Goal: Navigation & Orientation: Find specific page/section

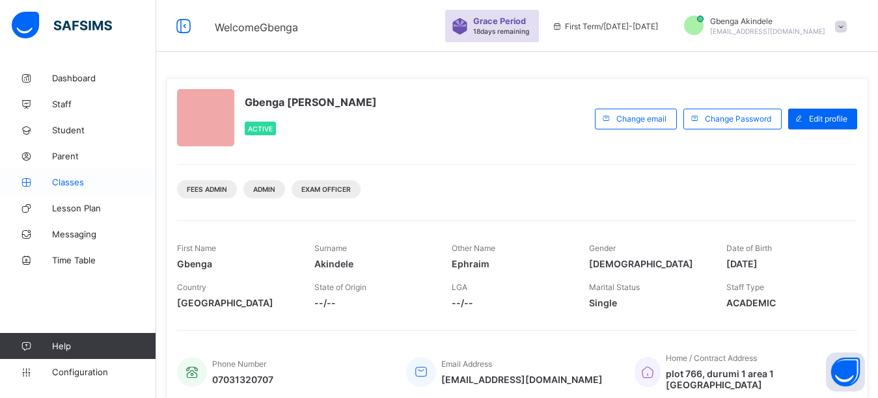
click at [52, 183] on span "Classes" at bounding box center [104, 182] width 104 height 10
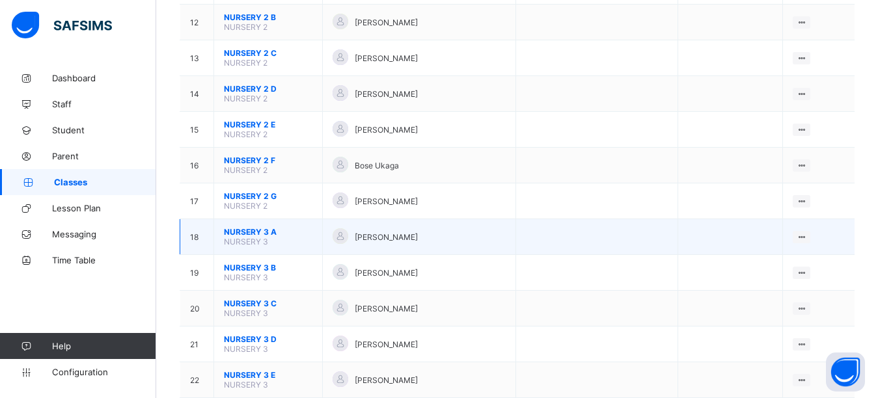
scroll to position [610, 0]
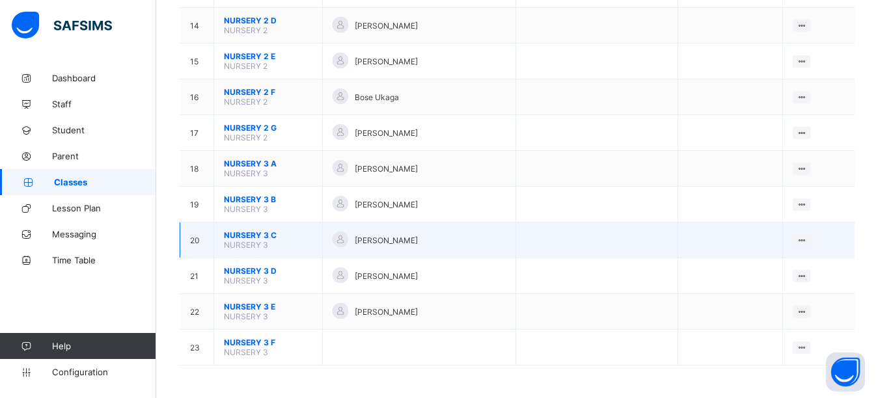
click at [253, 238] on span "NURSERY 3 C" at bounding box center [268, 235] width 88 height 10
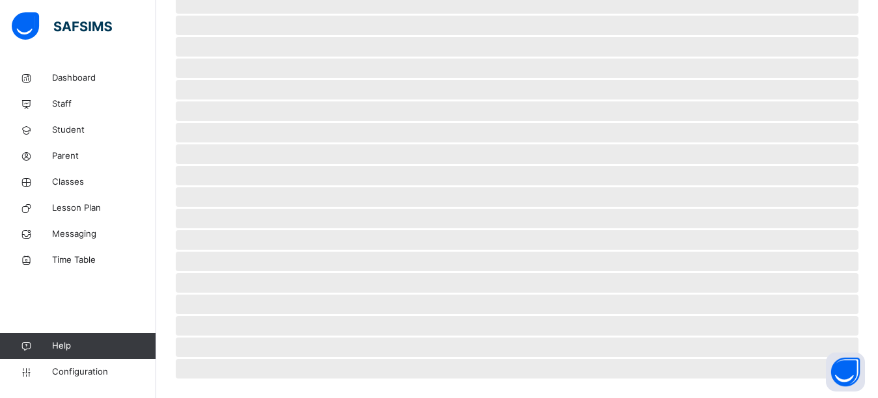
click at [253, 237] on span "‌" at bounding box center [517, 240] width 683 height 20
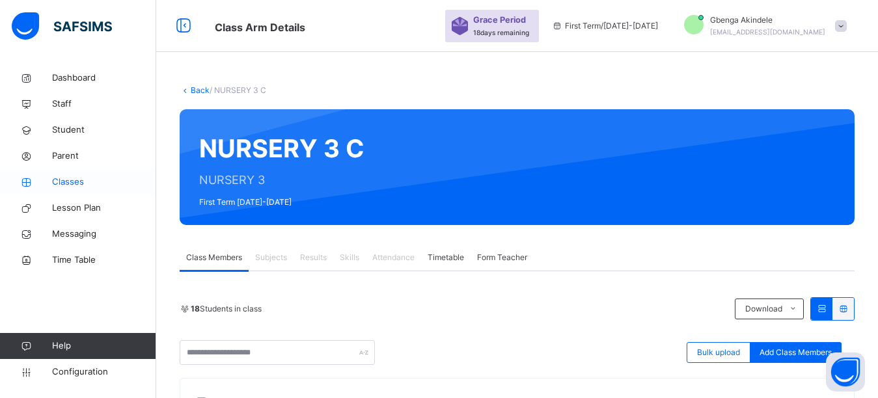
click at [71, 182] on span "Classes" at bounding box center [104, 182] width 104 height 13
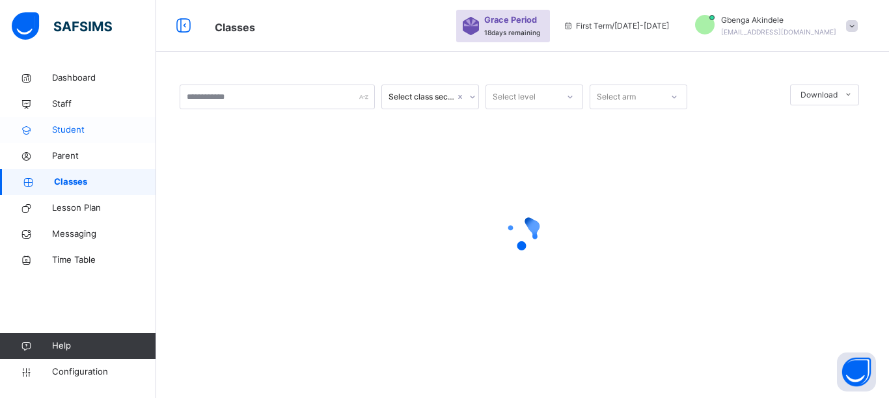
click at [68, 131] on span "Student" at bounding box center [104, 130] width 104 height 13
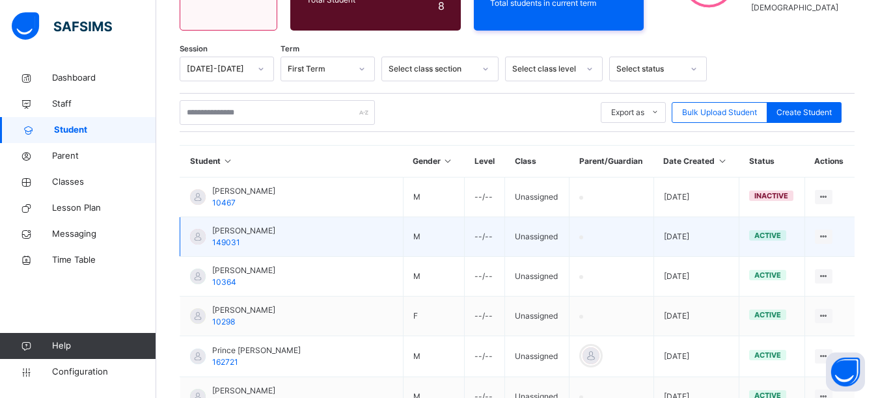
scroll to position [195, 0]
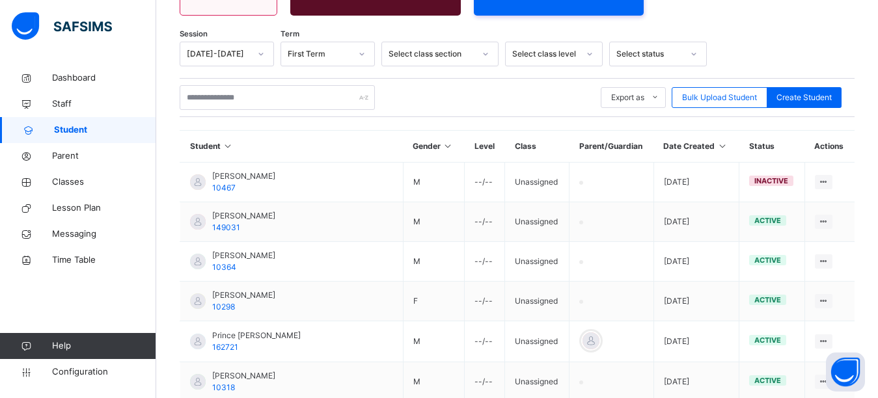
click at [716, 148] on icon at bounding box center [721, 146] width 11 height 10
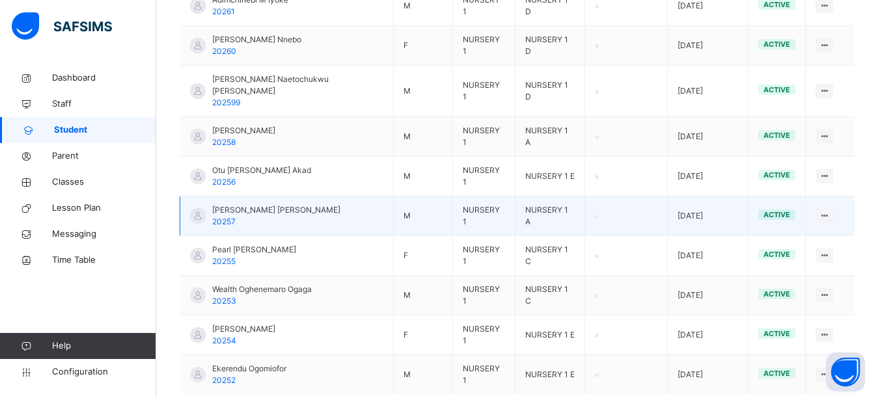
scroll to position [435, 0]
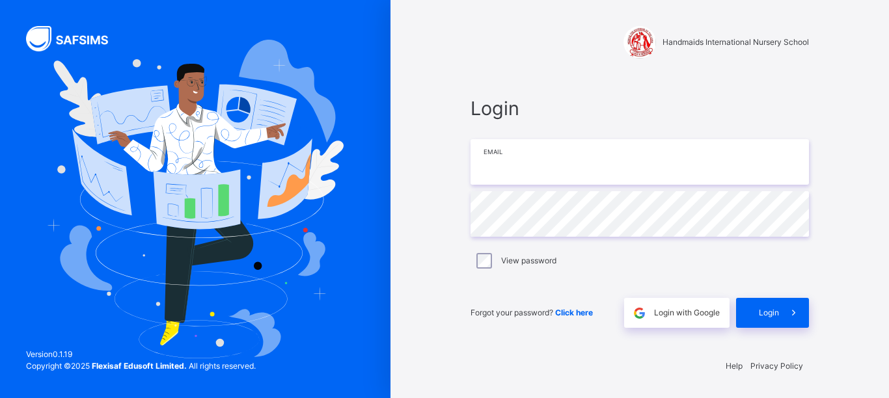
type input "**********"
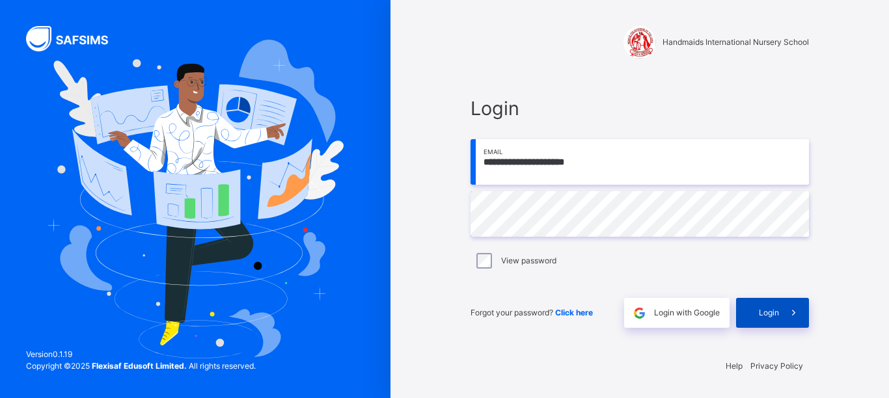
click at [768, 312] on span "Login" at bounding box center [769, 313] width 20 height 12
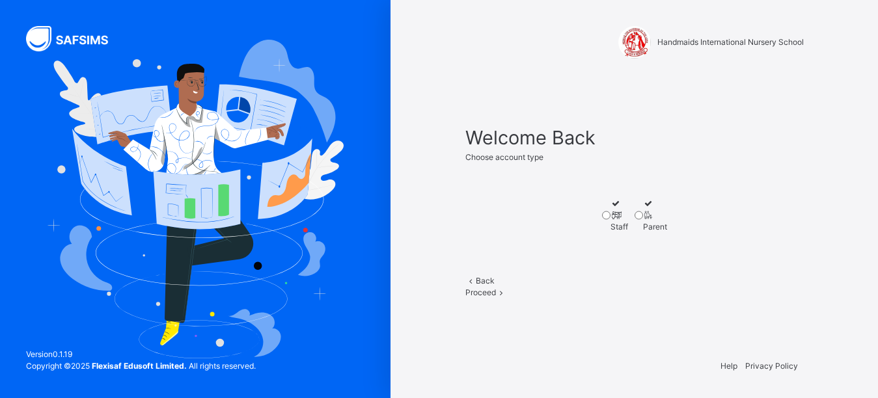
click at [610, 219] on icon at bounding box center [615, 215] width 11 height 10
click at [496, 297] on span "Proceed" at bounding box center [480, 293] width 31 height 10
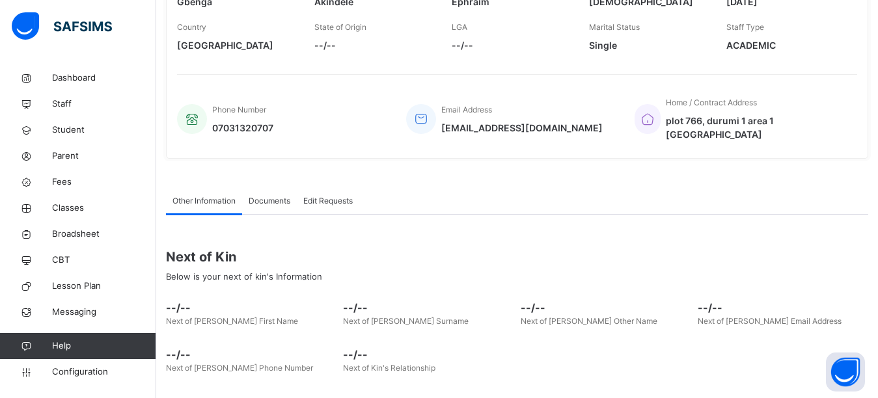
scroll to position [243, 0]
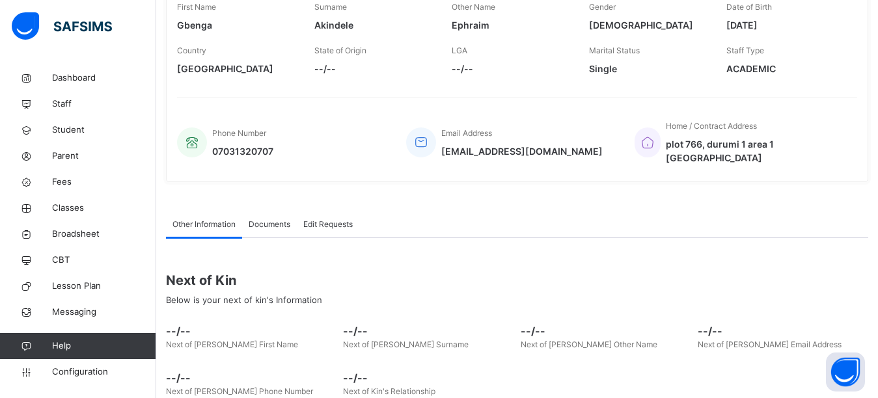
click at [266, 218] on div "Documents" at bounding box center [269, 224] width 55 height 26
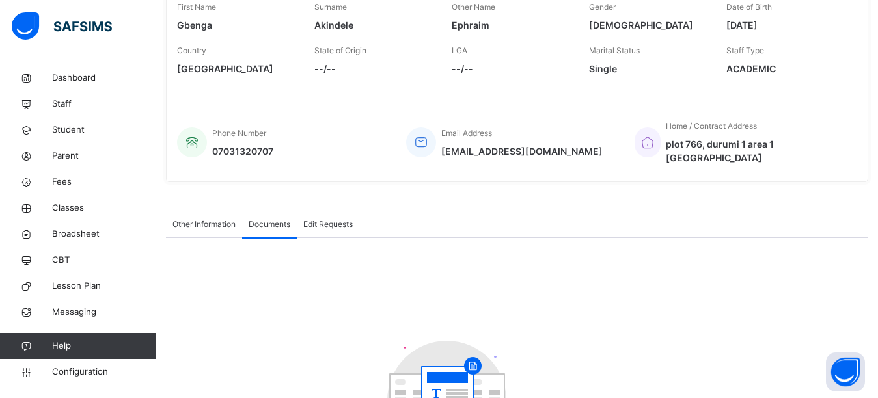
click at [313, 219] on span "Edit Requests" at bounding box center [327, 225] width 49 height 12
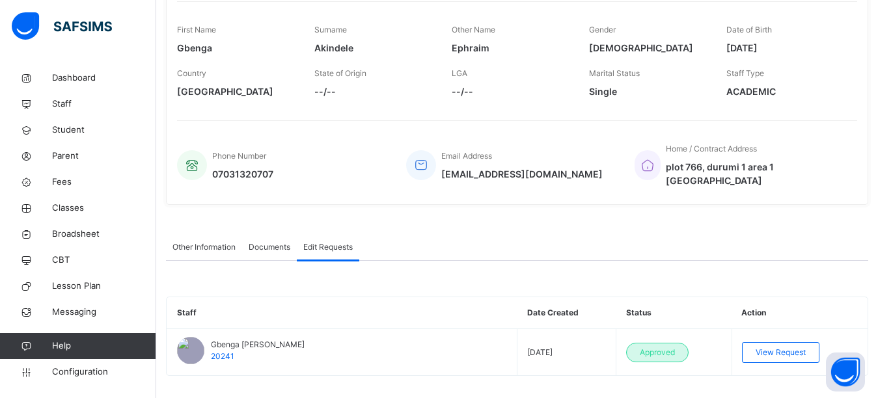
click at [203, 241] on span "Other Information" at bounding box center [203, 247] width 63 height 12
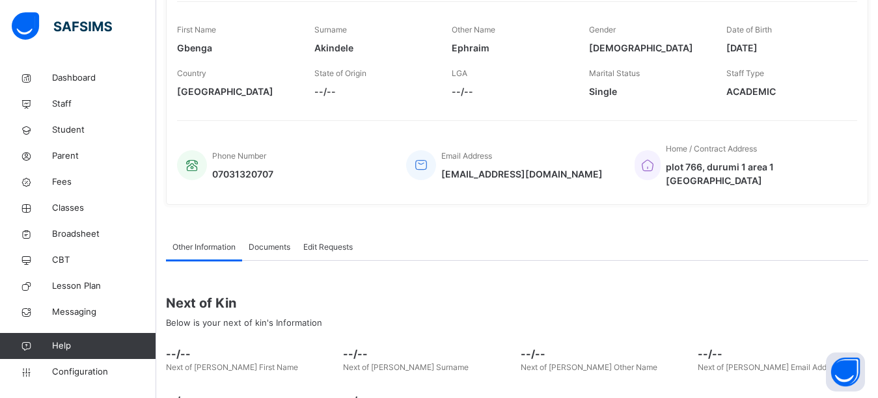
scroll to position [243, 0]
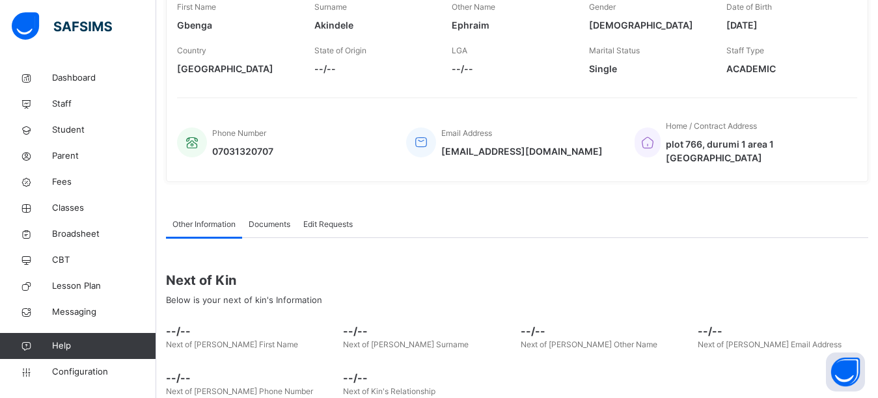
click at [270, 217] on div "Documents" at bounding box center [269, 224] width 55 height 26
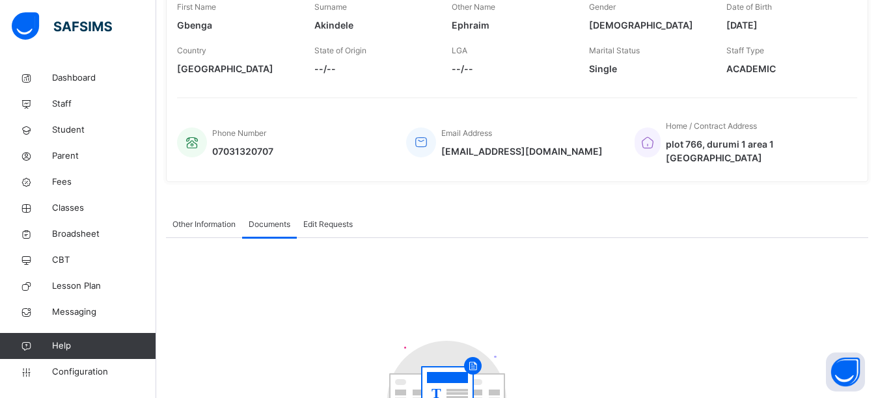
click at [344, 219] on span "Edit Requests" at bounding box center [327, 225] width 49 height 12
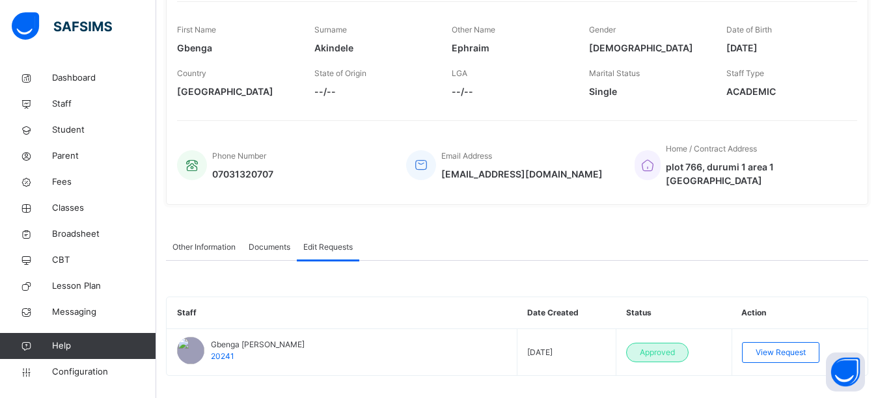
click at [209, 241] on span "Other Information" at bounding box center [203, 247] width 63 height 12
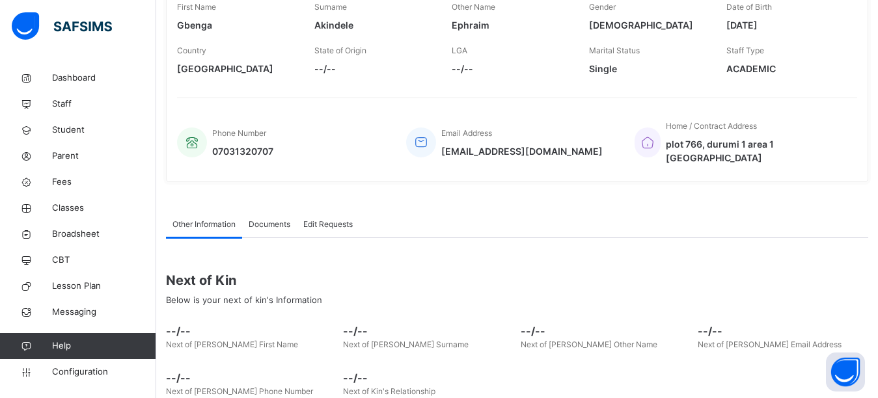
click at [275, 219] on span "Documents" at bounding box center [270, 225] width 42 height 12
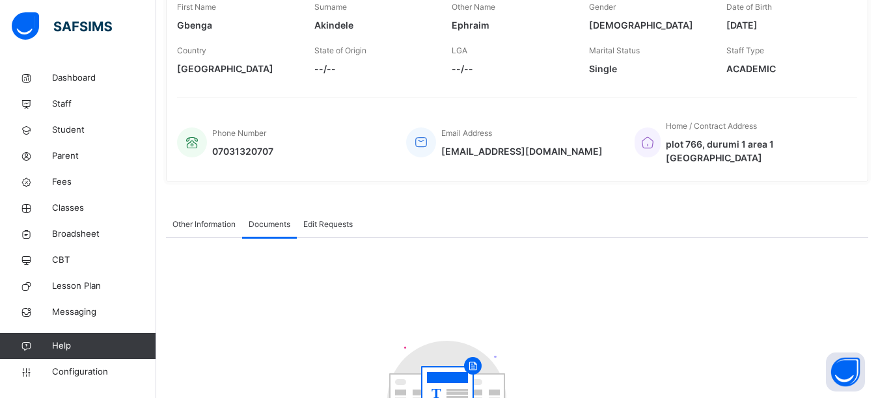
click at [326, 219] on span "Edit Requests" at bounding box center [327, 225] width 49 height 12
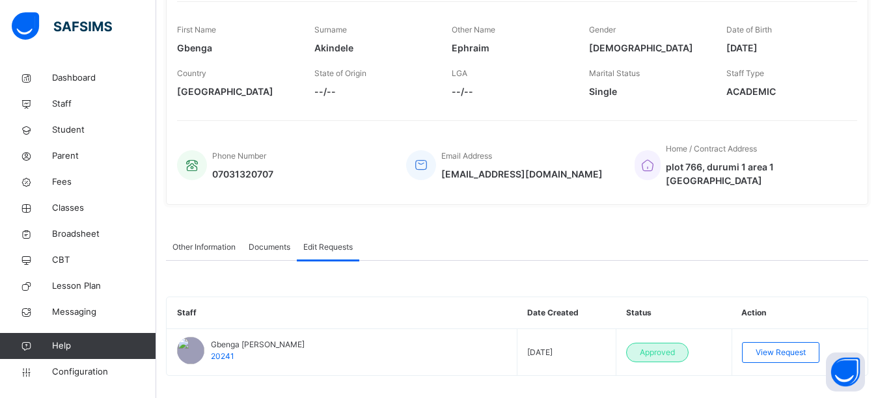
click at [193, 241] on span "Other Information" at bounding box center [203, 247] width 63 height 12
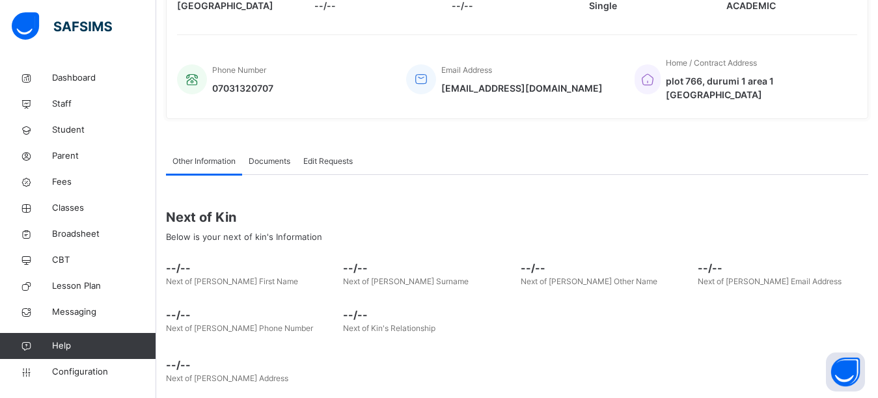
scroll to position [308, 0]
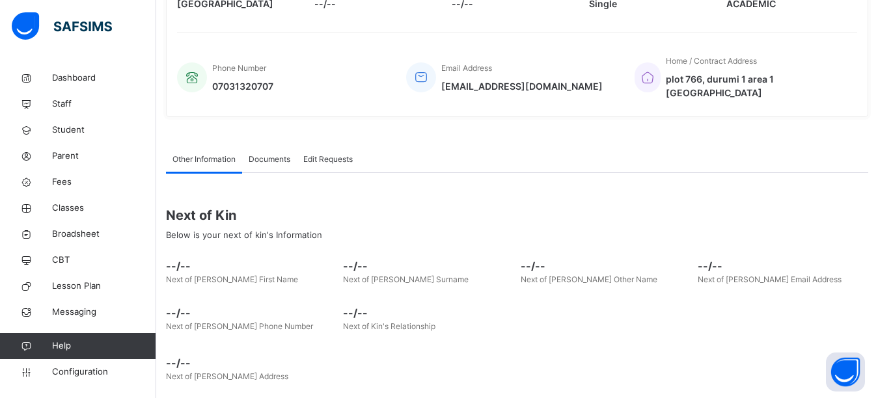
click at [260, 154] on span "Documents" at bounding box center [270, 160] width 42 height 12
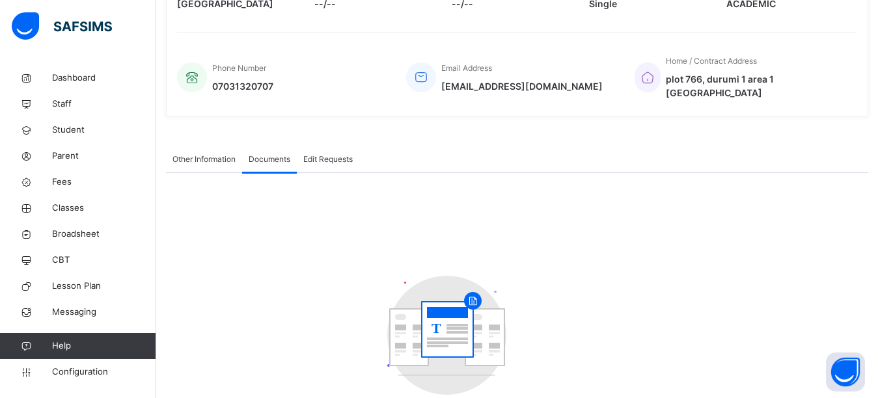
click at [332, 154] on span "Edit Requests" at bounding box center [327, 160] width 49 height 12
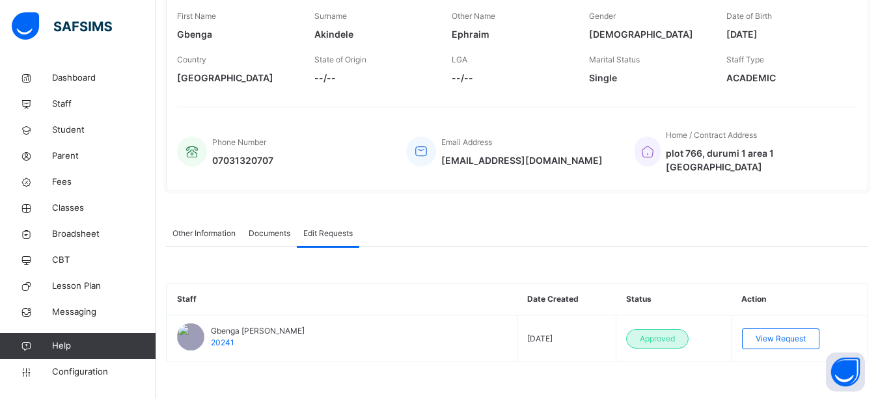
scroll to position [221, 0]
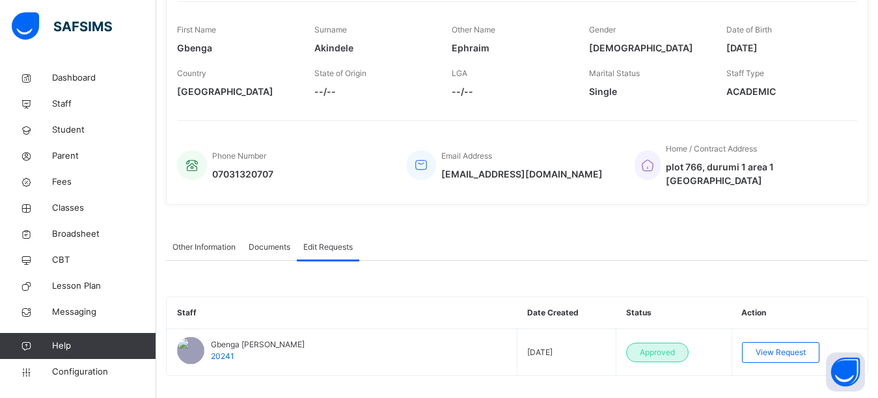
click at [207, 241] on span "Other Information" at bounding box center [203, 247] width 63 height 12
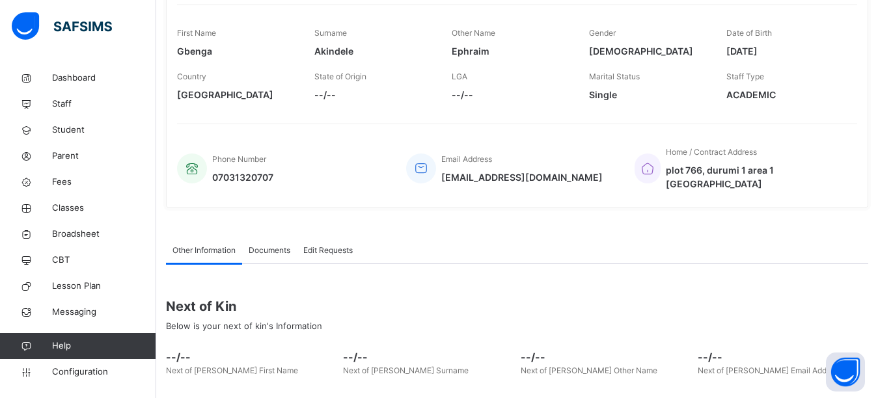
scroll to position [0, 0]
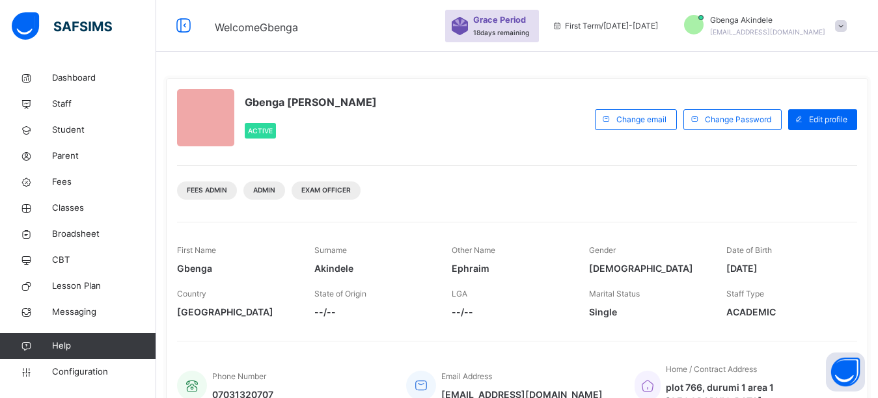
drag, startPoint x: 506, startPoint y: 96, endPoint x: 509, endPoint y: 84, distance: 12.8
click at [507, 95] on div "[PERSON_NAME] Active" at bounding box center [382, 119] width 411 height 61
click at [526, 24] on span "Grace Period" at bounding box center [499, 20] width 53 height 12
click at [183, 29] on icon at bounding box center [183, 25] width 22 height 23
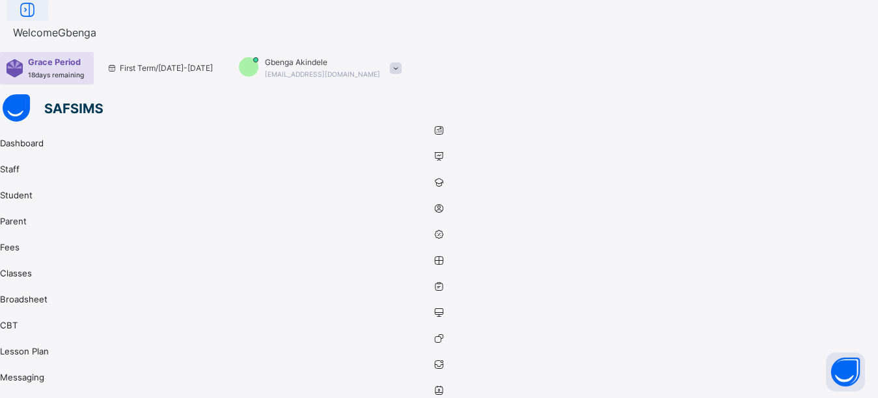
click at [38, 22] on icon at bounding box center [27, 10] width 22 height 23
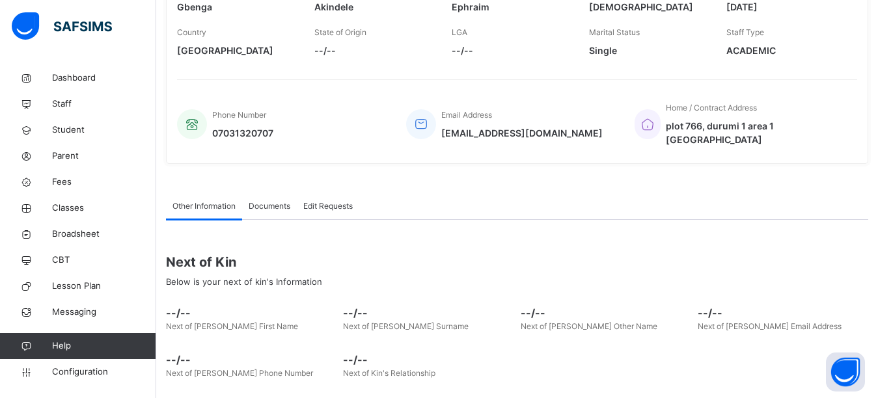
scroll to position [308, 0]
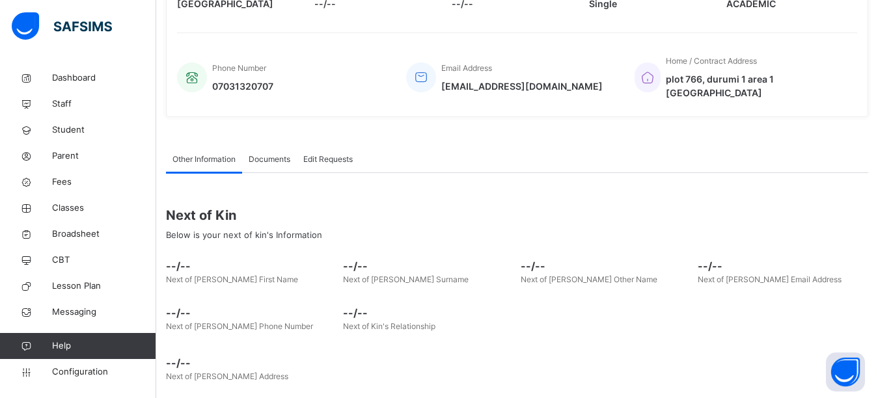
click at [176, 258] on span "--/--" at bounding box center [251, 266] width 170 height 16
click at [182, 258] on span "--/--" at bounding box center [251, 266] width 170 height 16
click at [68, 312] on span "Messaging" at bounding box center [104, 312] width 104 height 13
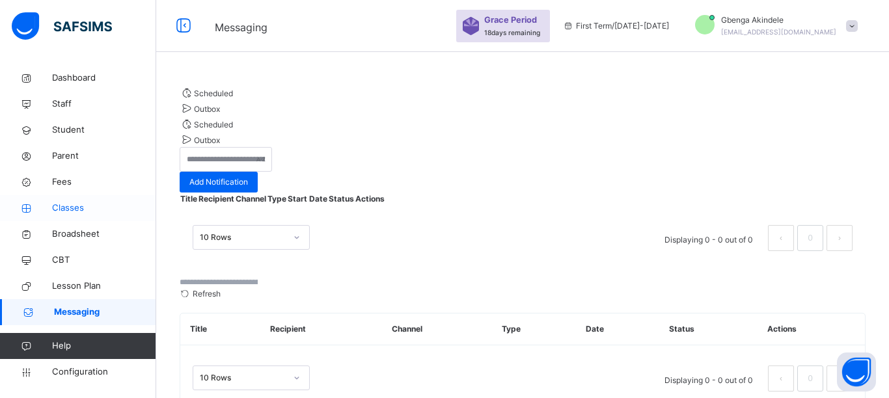
click at [61, 208] on span "Classes" at bounding box center [104, 208] width 104 height 13
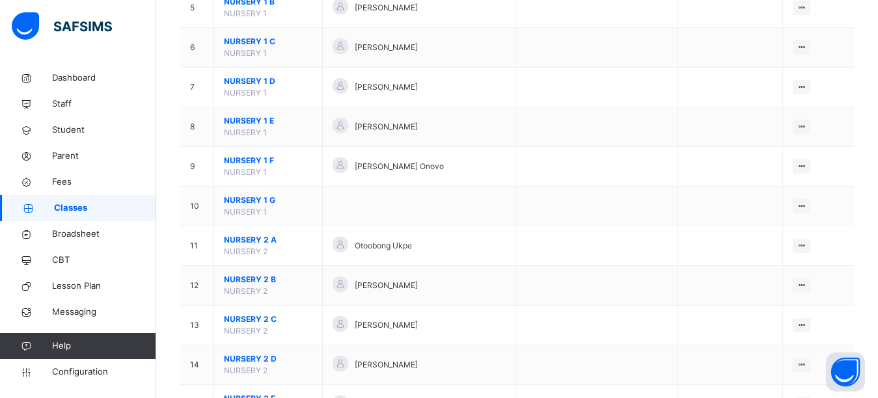
scroll to position [702, 0]
